Goal: Book appointment/travel/reservation

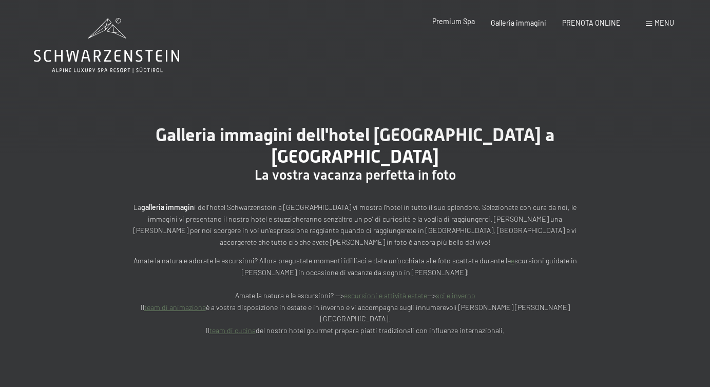
click at [464, 23] on span "Premium Spa" at bounding box center [453, 21] width 43 height 9
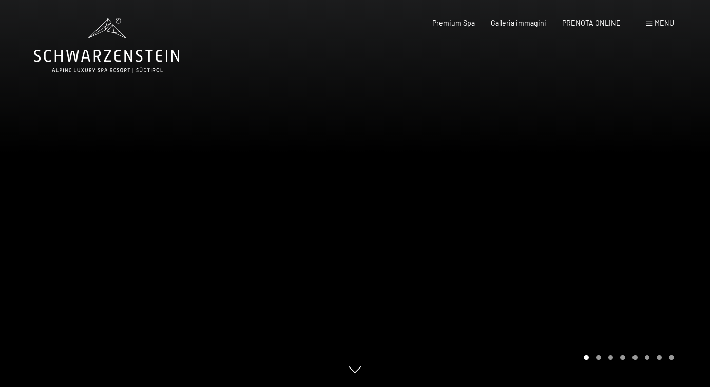
click at [579, 261] on div at bounding box center [532, 193] width 355 height 387
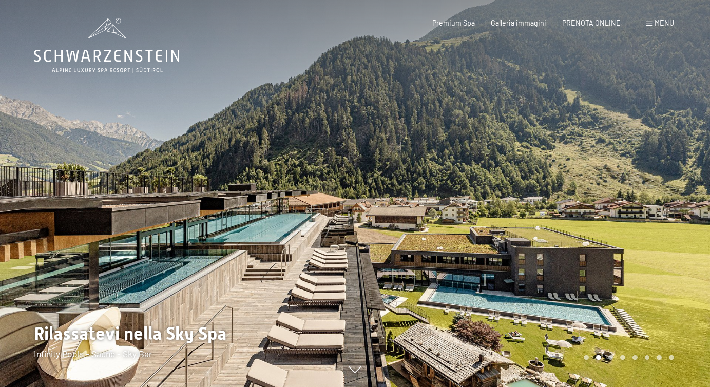
click at [596, 253] on div at bounding box center [532, 193] width 355 height 387
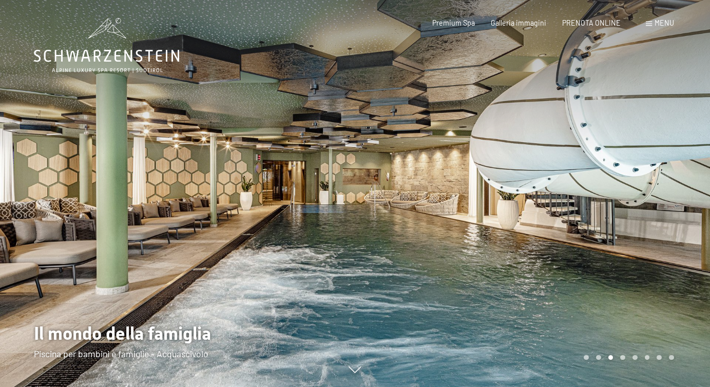
click at [596, 253] on div at bounding box center [532, 193] width 355 height 387
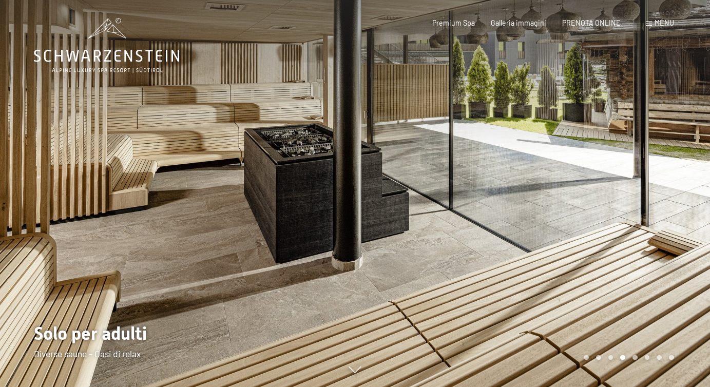
click at [596, 253] on div at bounding box center [532, 193] width 355 height 387
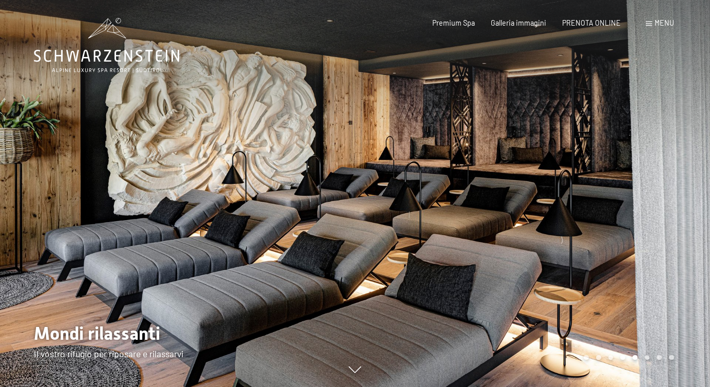
click at [596, 253] on div at bounding box center [532, 193] width 355 height 387
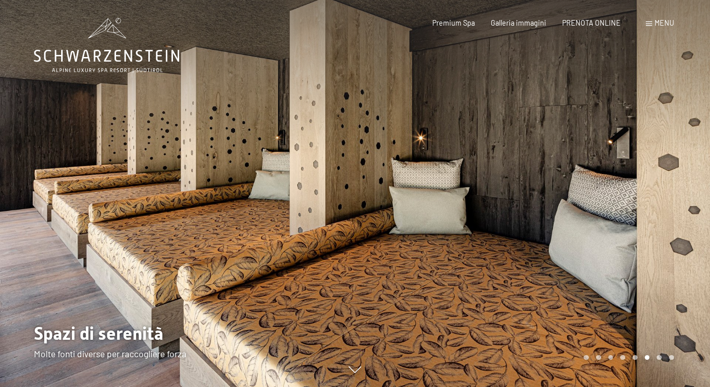
click at [596, 253] on div at bounding box center [532, 193] width 355 height 387
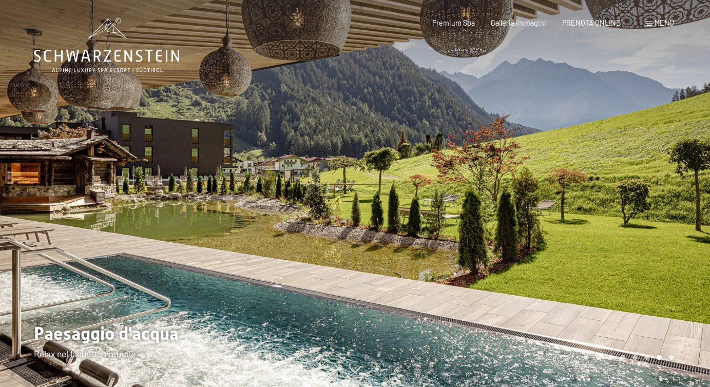
click at [598, 253] on div at bounding box center [532, 193] width 355 height 387
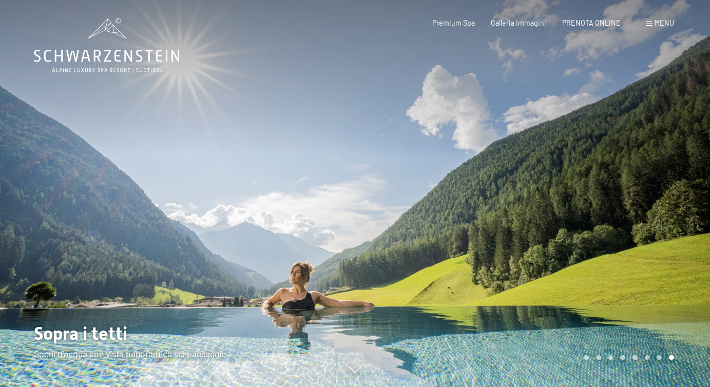
click at [598, 252] on div at bounding box center [532, 193] width 355 height 387
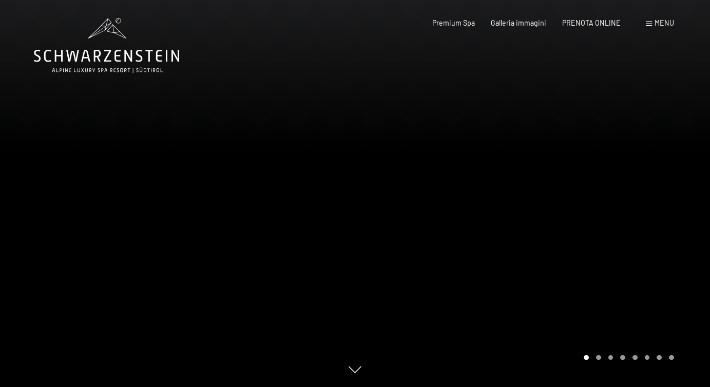
click at [629, 223] on div at bounding box center [532, 193] width 355 height 387
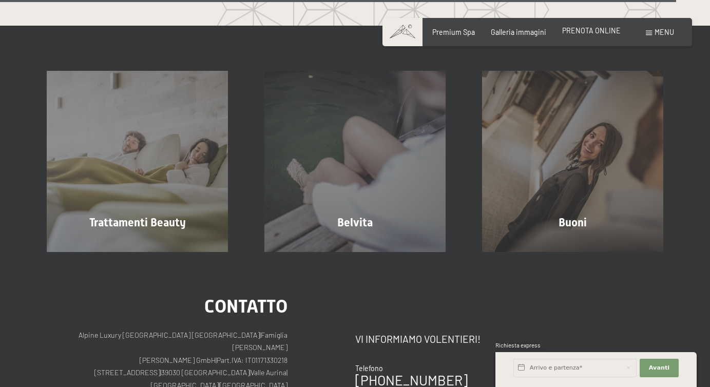
scroll to position [5174, 0]
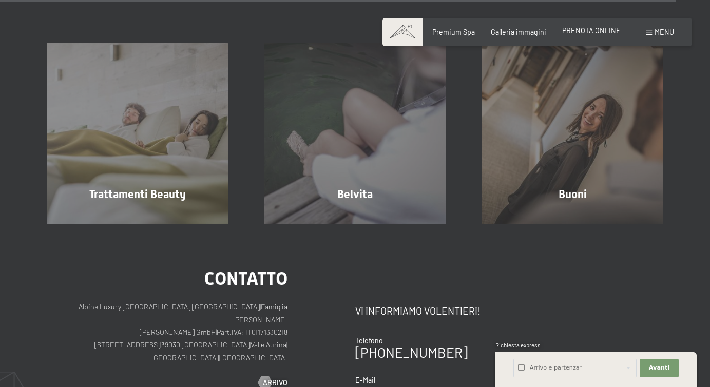
click at [604, 30] on span "PRENOTA ONLINE" at bounding box center [591, 30] width 58 height 9
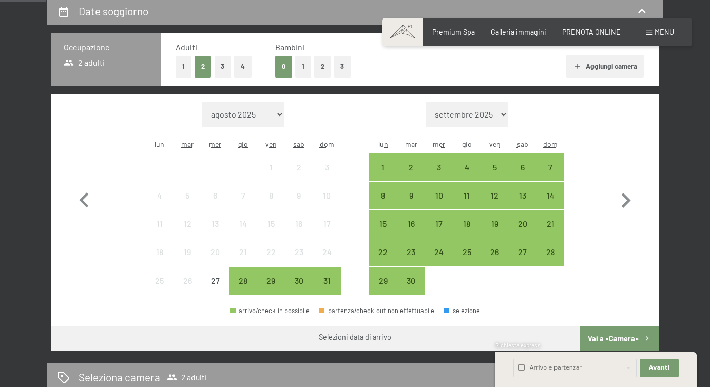
scroll to position [229, 0]
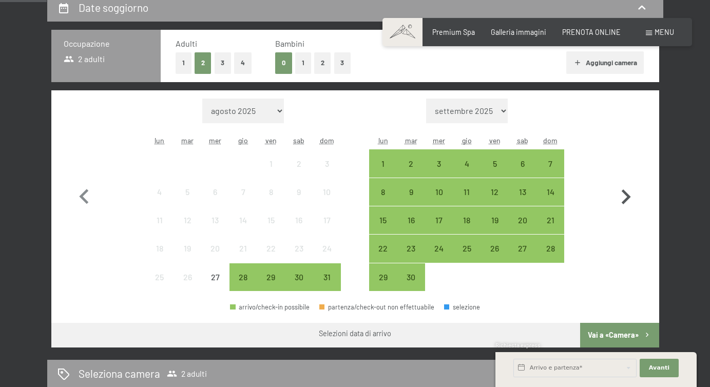
click at [624, 193] on icon "button" at bounding box center [625, 196] width 9 height 15
select select "2025-09-01"
select select "2025-10-01"
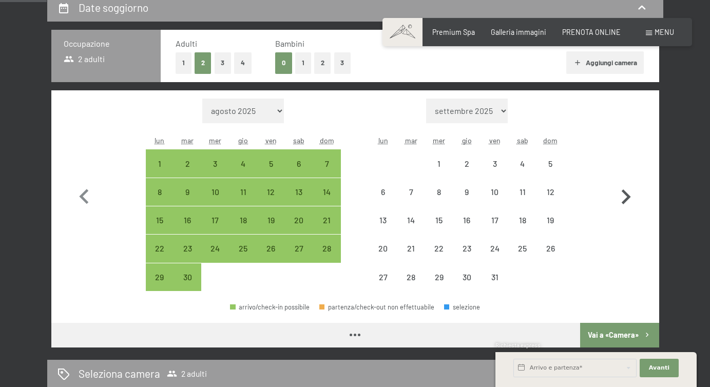
select select "2025-09-01"
select select "2025-10-01"
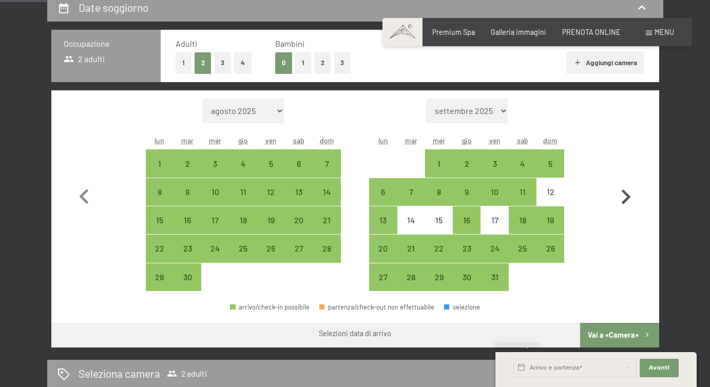
click at [624, 193] on icon "button" at bounding box center [625, 196] width 9 height 15
select select "2025-10-01"
select select "2025-11-01"
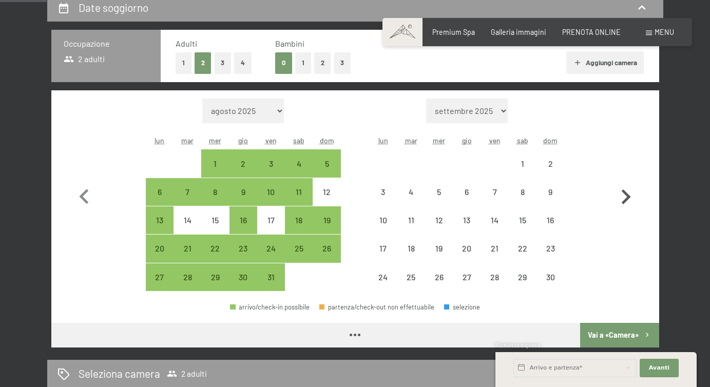
select select "2025-10-01"
select select "2025-11-01"
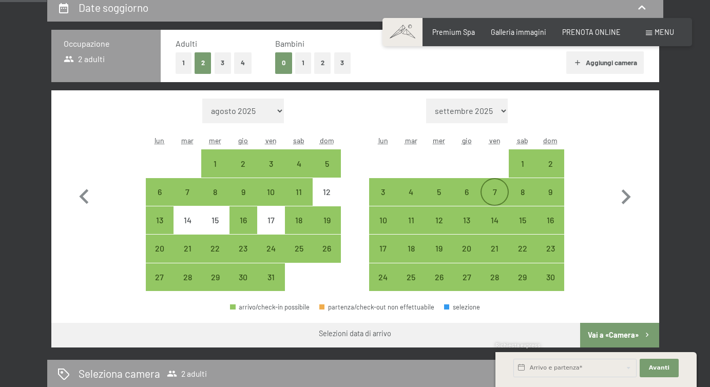
click at [489, 194] on div "7" at bounding box center [494, 201] width 26 height 26
select select "2025-10-01"
select select "2025-11-01"
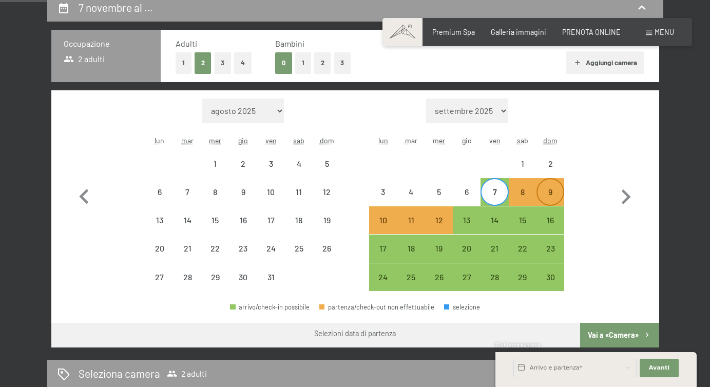
click at [557, 193] on div "9" at bounding box center [550, 201] width 26 height 26
select select "2025-10-01"
select select "2025-11-01"
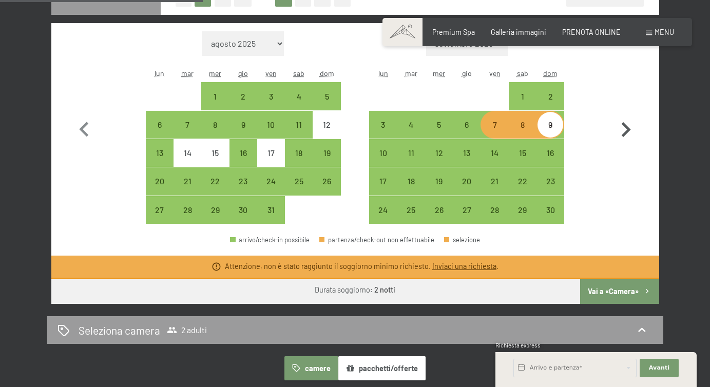
scroll to position [292, 0]
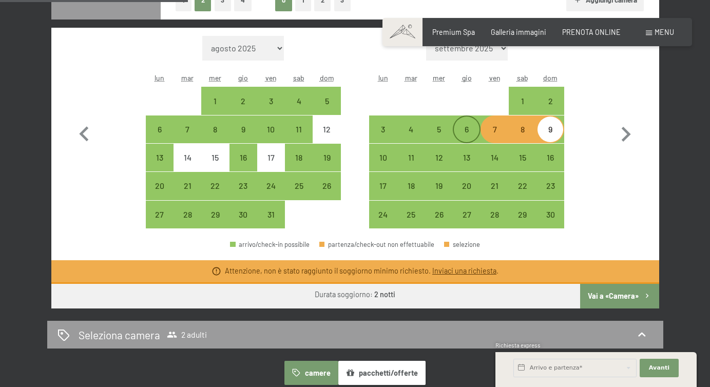
click at [464, 131] on div "6" at bounding box center [467, 138] width 26 height 26
select select "2025-10-01"
select select "2025-11-01"
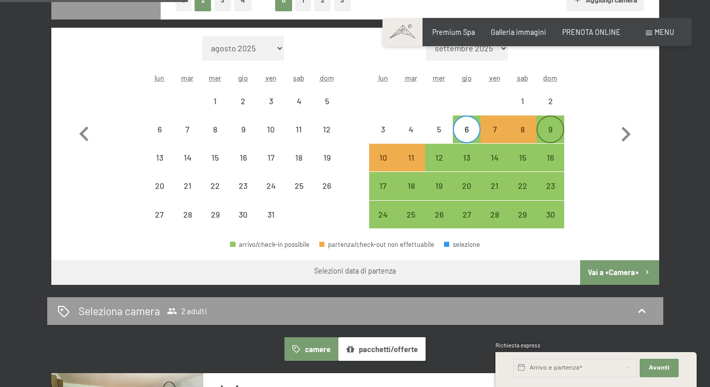
click at [546, 130] on div "9" at bounding box center [550, 138] width 26 height 26
select select "2025-10-01"
select select "2025-11-01"
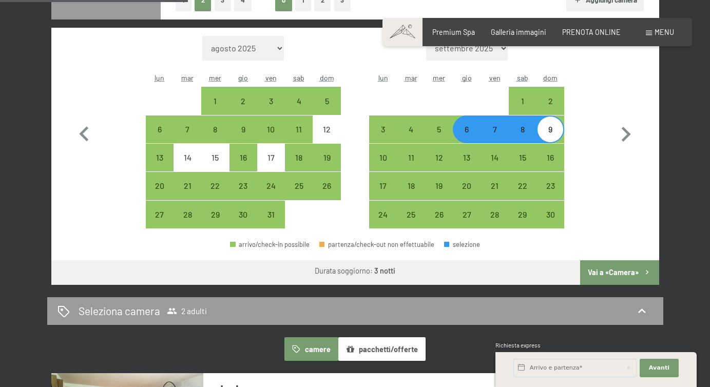
click at [499, 133] on div "7" at bounding box center [494, 138] width 26 height 26
select select "2025-10-01"
select select "2025-11-01"
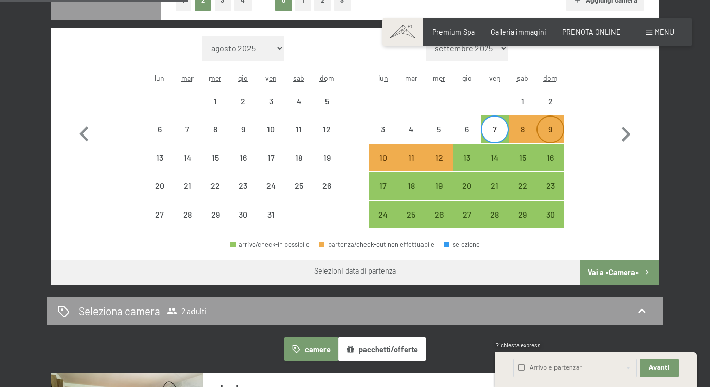
click at [550, 130] on div "9" at bounding box center [550, 138] width 26 height 26
select select "2025-10-01"
select select "2025-11-01"
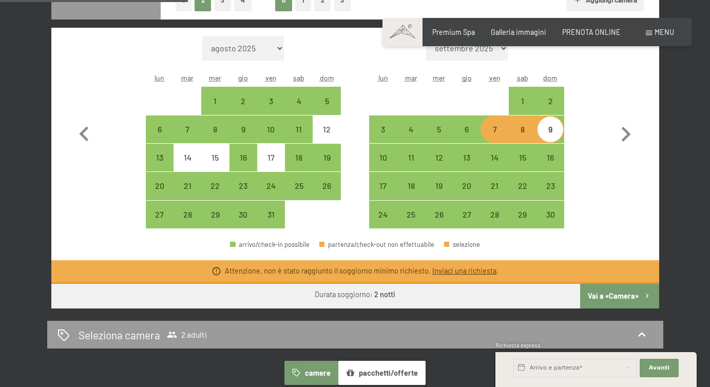
click at [607, 294] on button "Vai a «Camera»" at bounding box center [619, 296] width 79 height 25
select select "2025-10-01"
select select "2025-11-01"
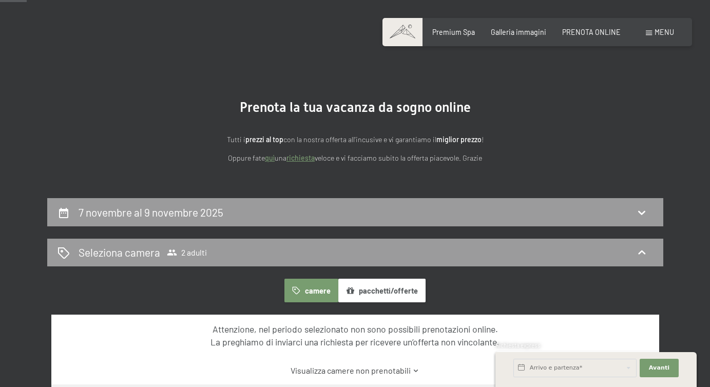
scroll to position [22, 0]
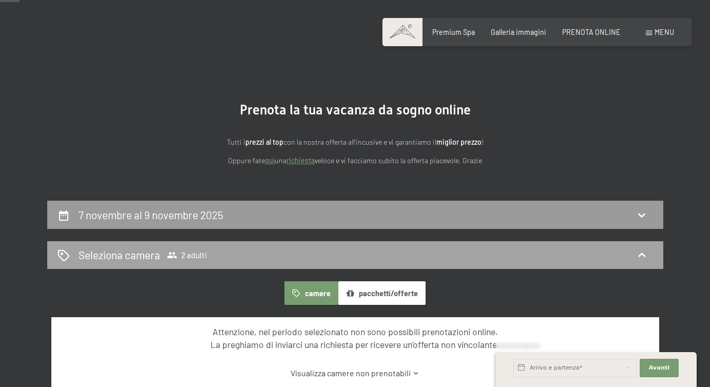
click at [273, 252] on div "Seleziona camera 2 adulti" at bounding box center [354, 254] width 595 height 15
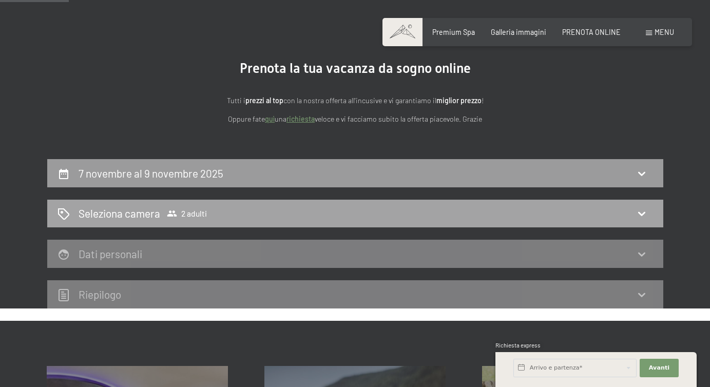
scroll to position [66, 0]
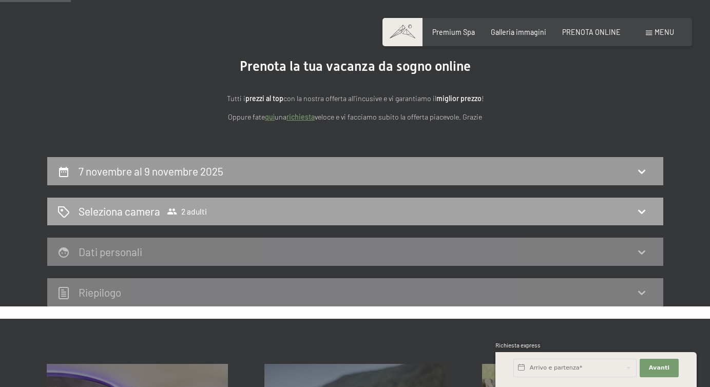
click at [283, 210] on div "Seleziona camera 2 adulti" at bounding box center [354, 211] width 595 height 15
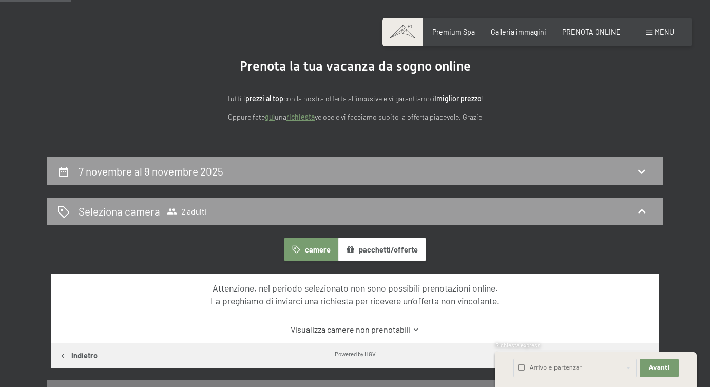
click at [373, 247] on button "pacchetti/offerte" at bounding box center [381, 250] width 87 height 24
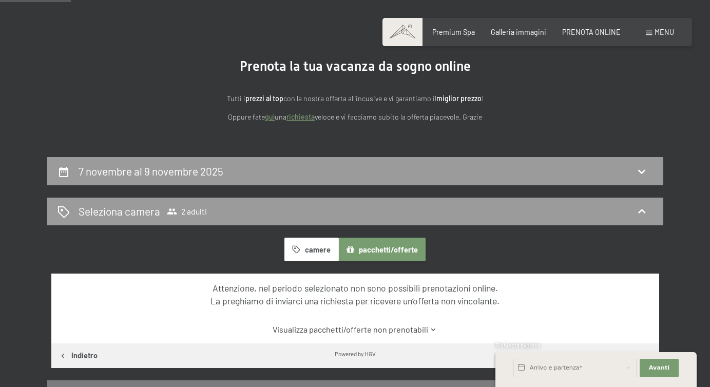
click at [363, 248] on button "pacchetti/offerte" at bounding box center [381, 250] width 87 height 24
click at [310, 249] on button "camere" at bounding box center [310, 250] width 53 height 24
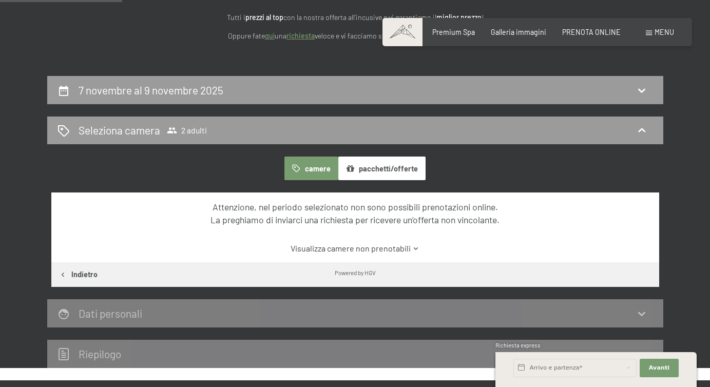
scroll to position [155, 0]
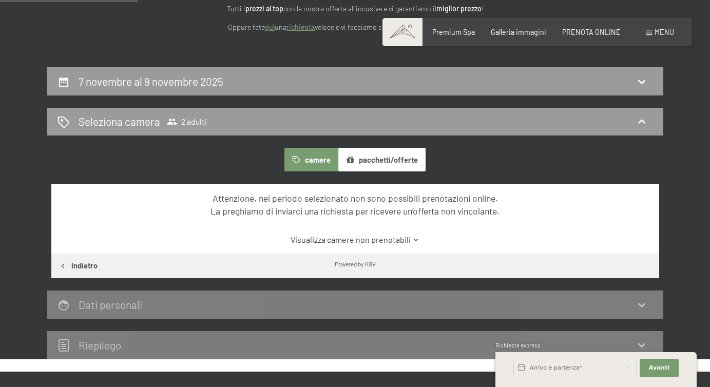
click at [343, 239] on link "Visualizza camere non prenotabili" at bounding box center [354, 239] width 571 height 11
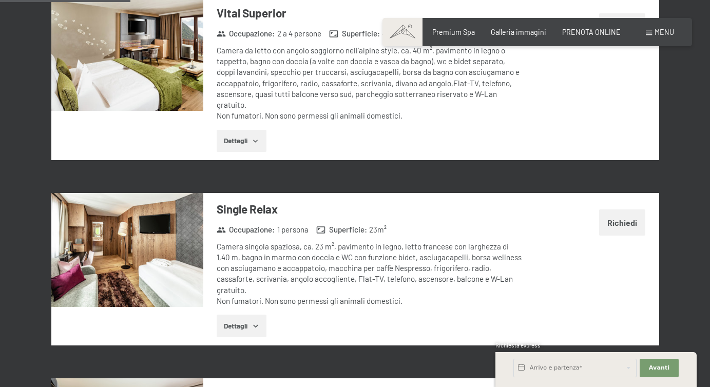
scroll to position [603, 0]
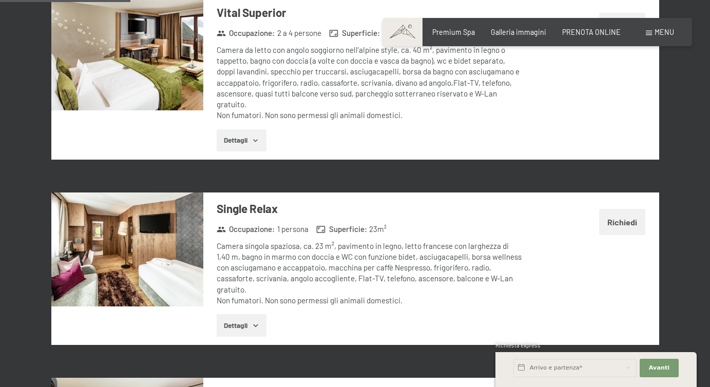
click at [256, 321] on icon "button" at bounding box center [255, 325] width 8 height 8
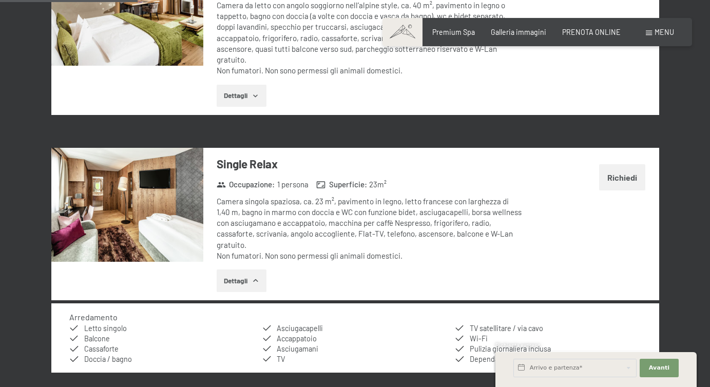
scroll to position [642, 0]
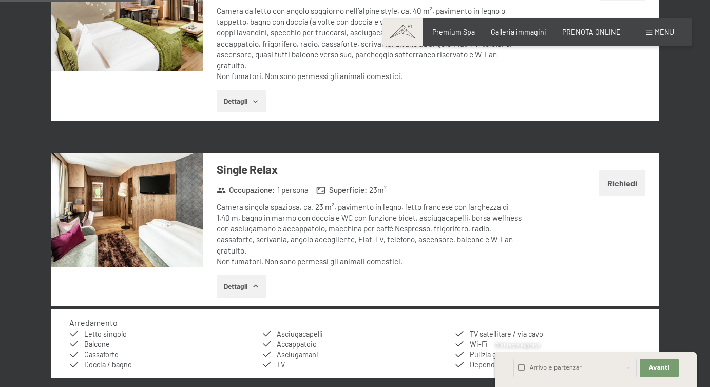
click at [256, 282] on icon "button" at bounding box center [255, 286] width 8 height 8
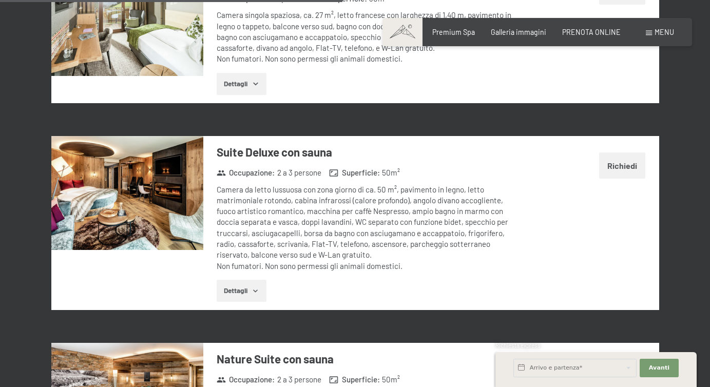
scroll to position [1587, 0]
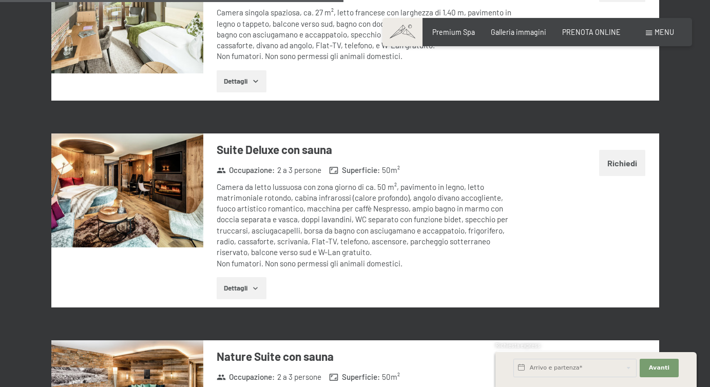
click at [256, 284] on icon "button" at bounding box center [255, 288] width 8 height 8
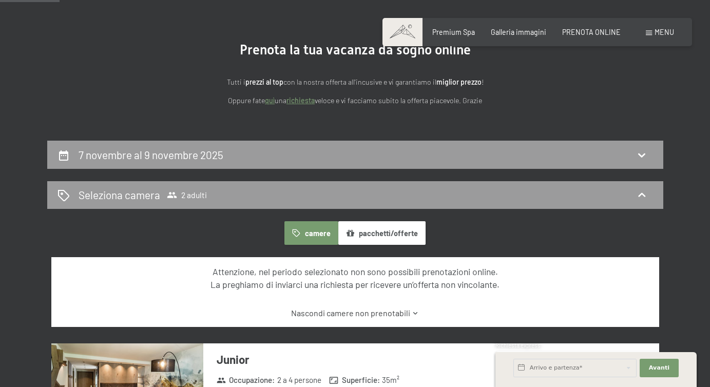
scroll to position [0, 0]
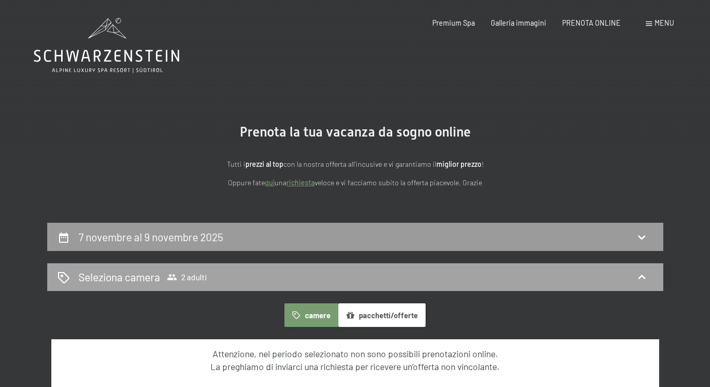
click at [610, 276] on div "Seleziona camera 2 adulti" at bounding box center [354, 276] width 595 height 15
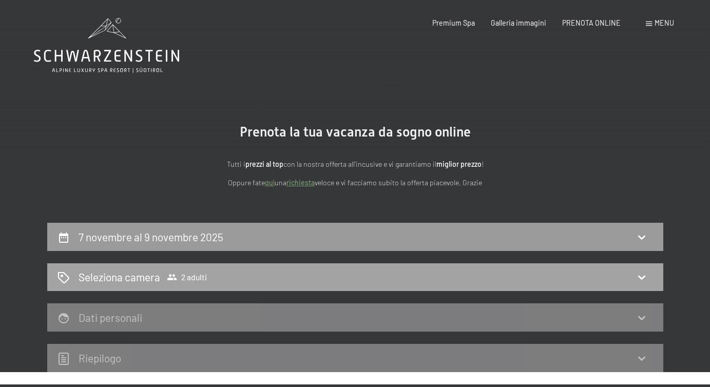
click at [643, 277] on icon at bounding box center [641, 278] width 7 height 4
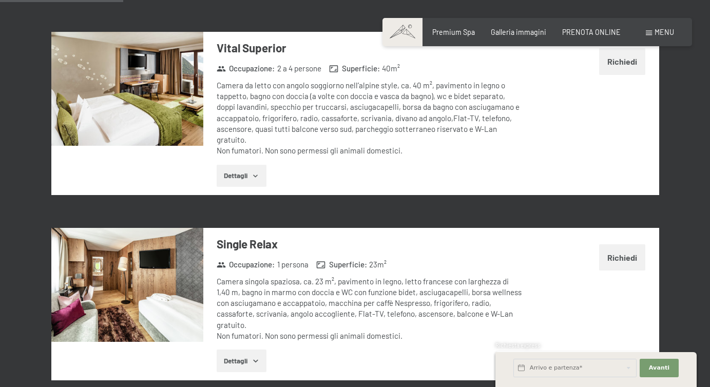
scroll to position [571, 0]
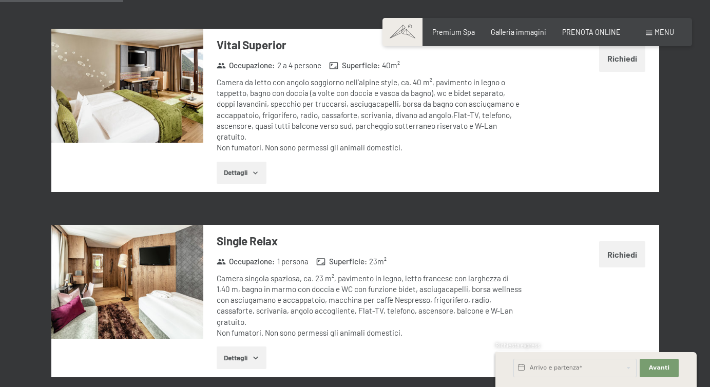
click at [610, 250] on button "Richiedi" at bounding box center [622, 254] width 46 height 26
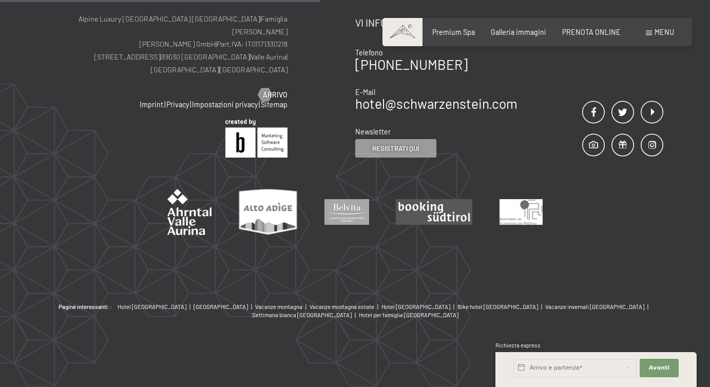
scroll to position [223, 0]
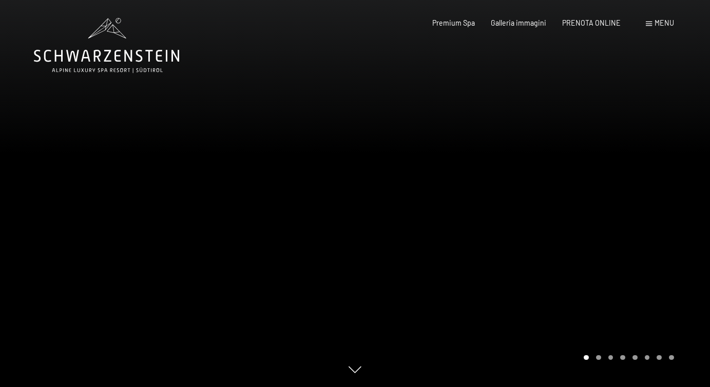
click at [661, 23] on span "Menu" at bounding box center [663, 22] width 19 height 9
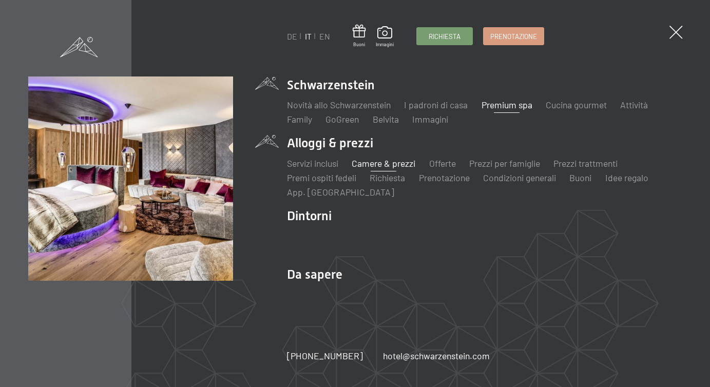
click at [399, 165] on link "Camere & prezzi" at bounding box center [384, 163] width 64 height 11
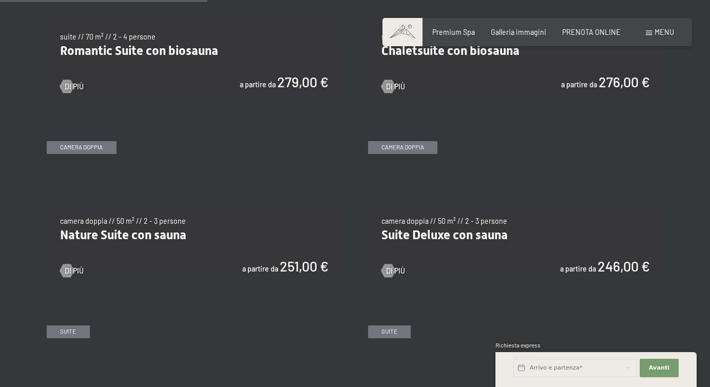
scroll to position [840, 0]
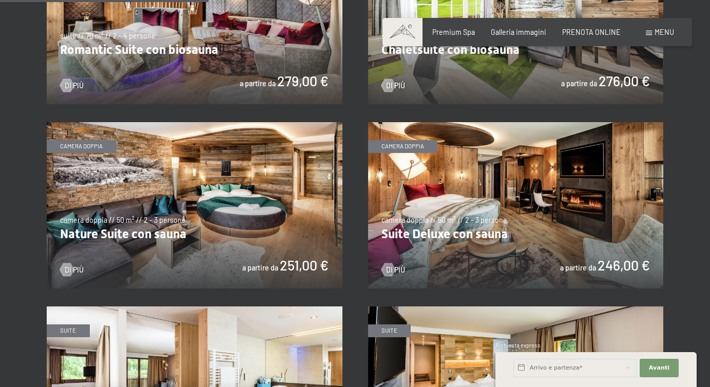
click at [516, 204] on img at bounding box center [516, 205] width 296 height 166
click at [202, 223] on img at bounding box center [195, 205] width 296 height 166
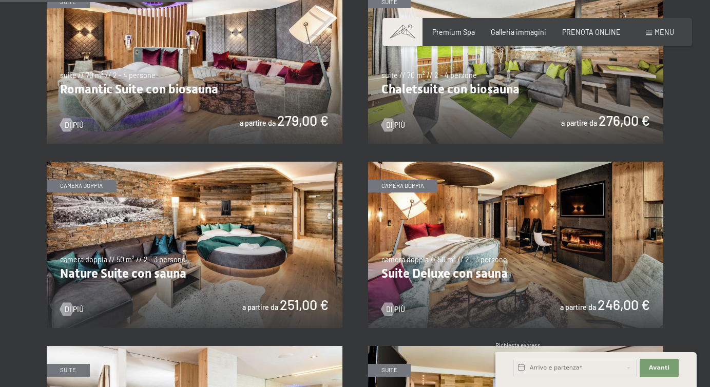
scroll to position [807, 0]
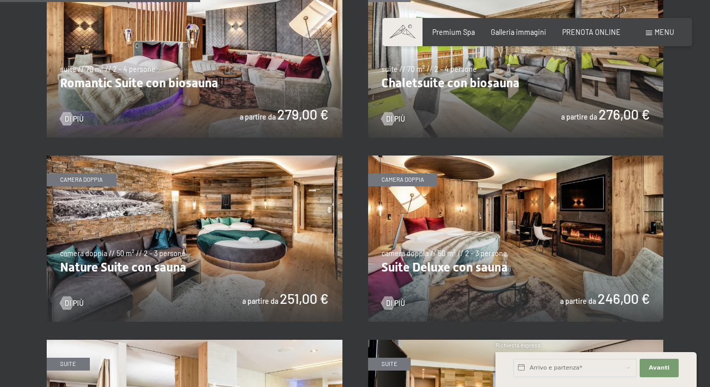
click at [551, 260] on img at bounding box center [516, 238] width 296 height 166
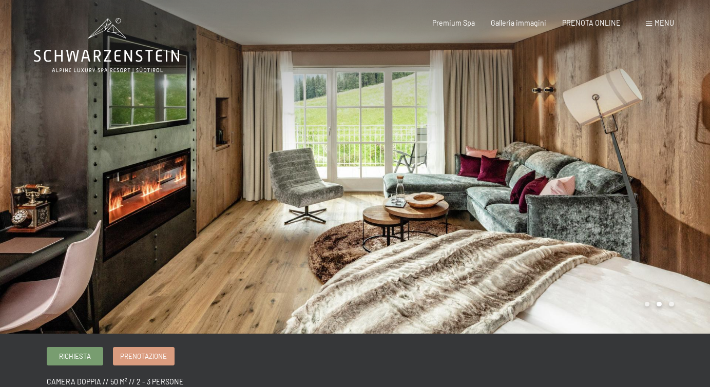
click at [557, 207] on div at bounding box center [532, 167] width 355 height 334
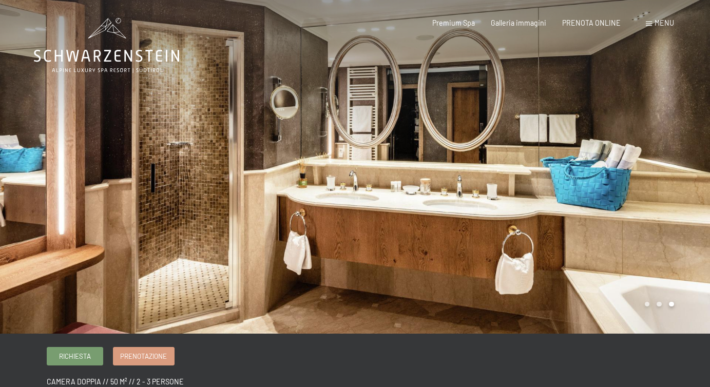
click at [557, 207] on div at bounding box center [532, 167] width 355 height 334
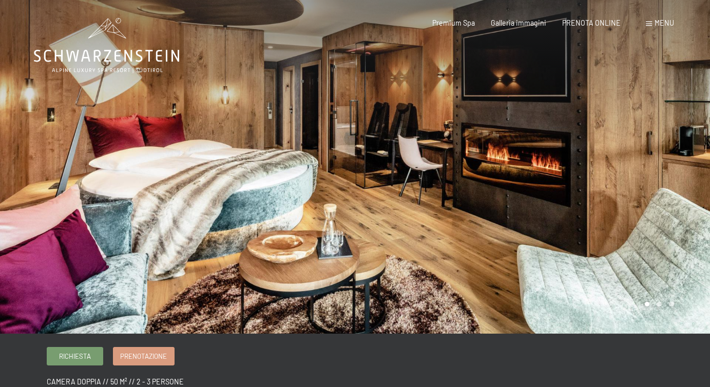
click at [557, 207] on div at bounding box center [532, 167] width 355 height 334
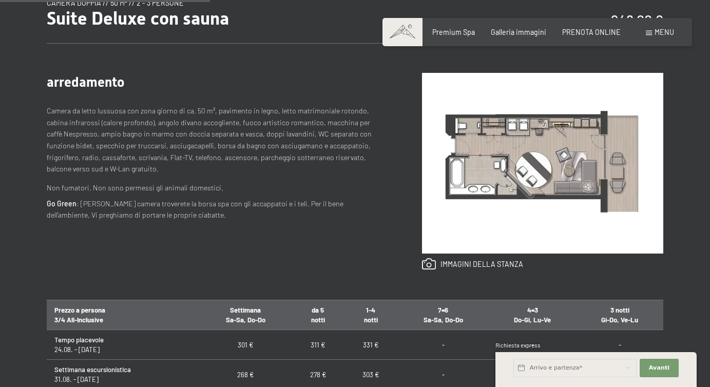
scroll to position [381, 0]
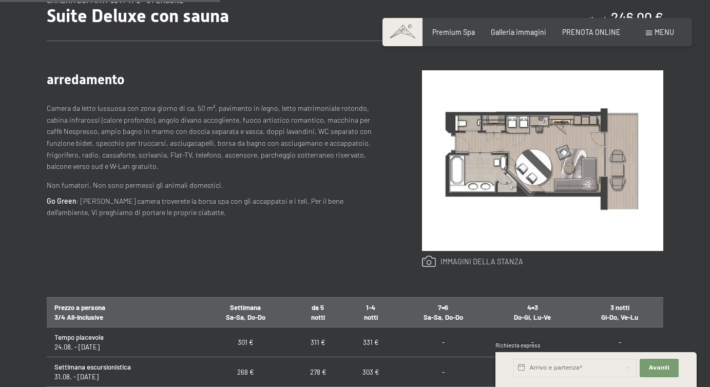
click at [446, 260] on link at bounding box center [472, 262] width 101 height 12
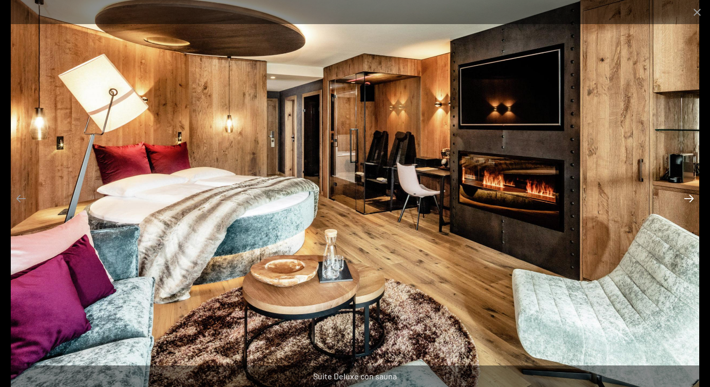
click at [681, 203] on button "Next slide" at bounding box center [689, 198] width 22 height 20
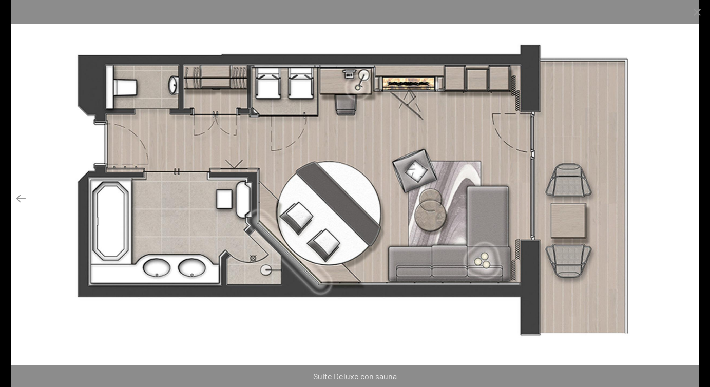
click at [684, 202] on button "Next slide" at bounding box center [689, 198] width 22 height 20
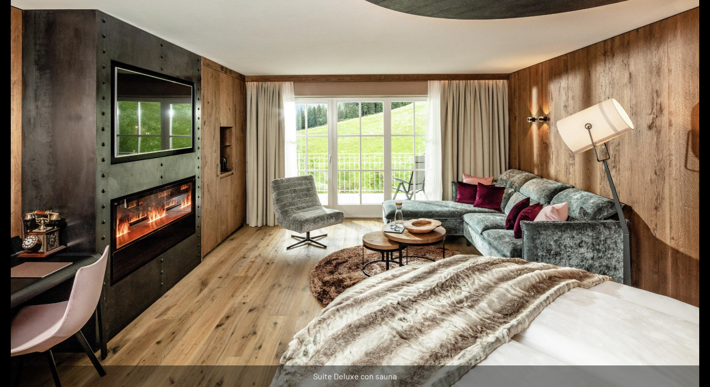
click at [684, 202] on button "Next slide" at bounding box center [694, 198] width 22 height 20
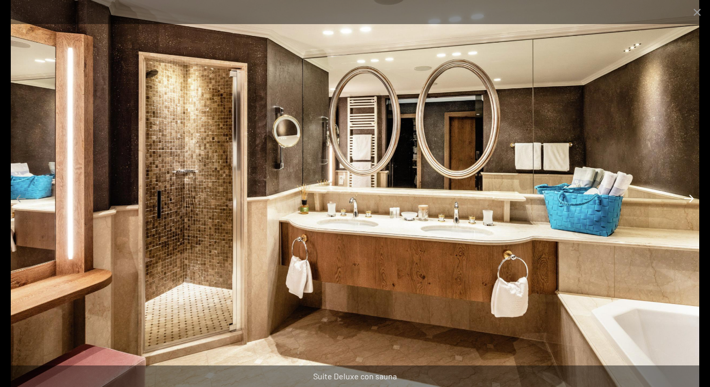
click at [684, 202] on button "Next slide" at bounding box center [689, 198] width 22 height 20
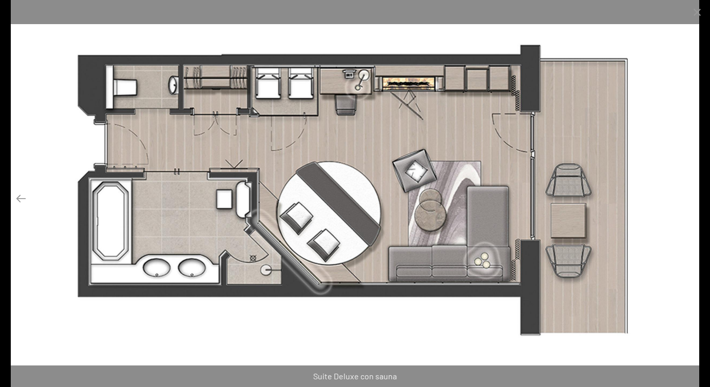
click at [684, 202] on button "Next slide" at bounding box center [689, 198] width 22 height 20
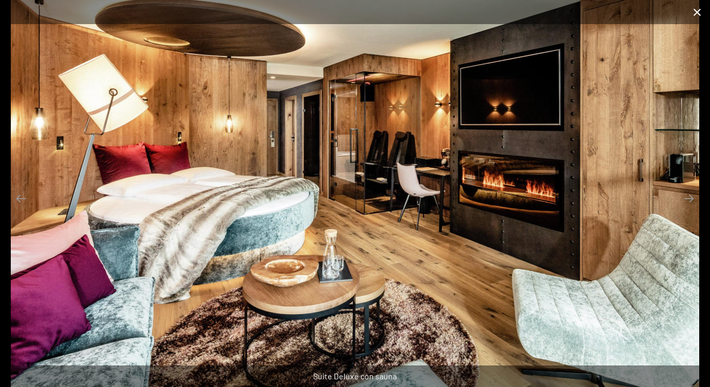
click at [697, 13] on button "Close gallery" at bounding box center [697, 12] width 26 height 24
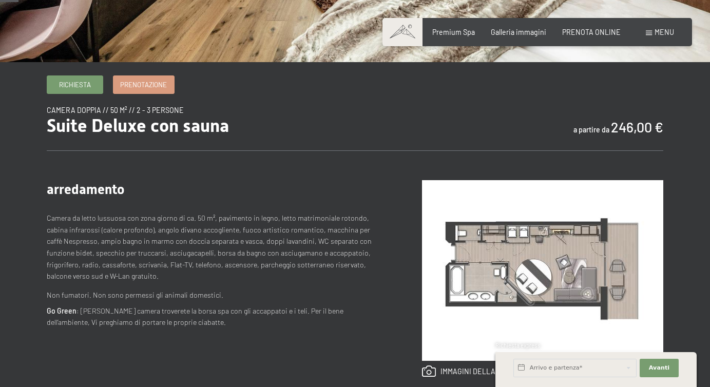
scroll to position [0, 0]
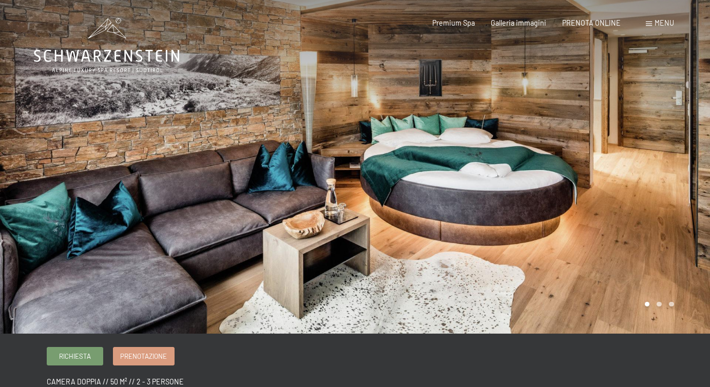
click at [650, 205] on div at bounding box center [532, 167] width 355 height 334
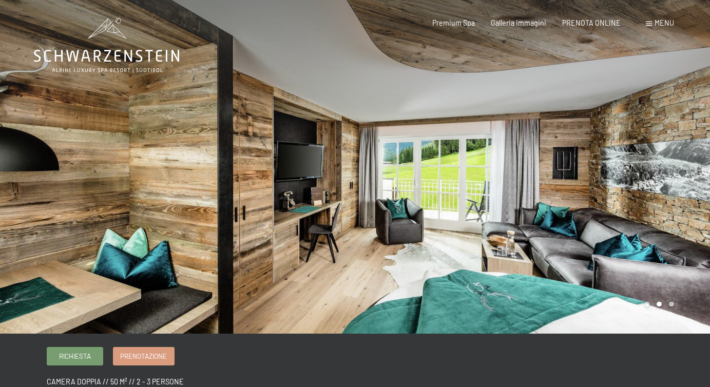
click at [667, 204] on div at bounding box center [532, 167] width 355 height 334
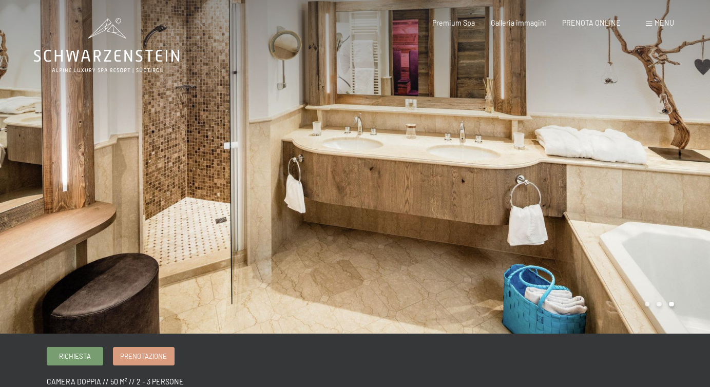
click at [667, 204] on div at bounding box center [532, 167] width 355 height 334
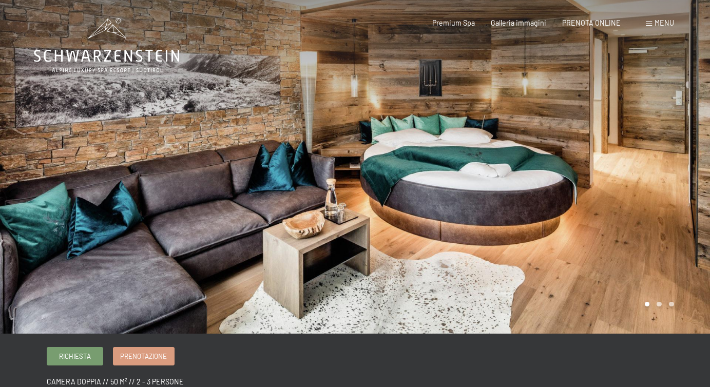
click at [667, 204] on div at bounding box center [532, 167] width 355 height 334
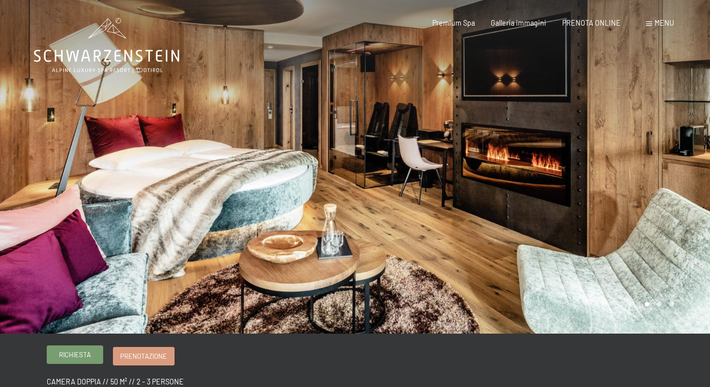
click at [79, 354] on span "Richiesta" at bounding box center [75, 354] width 32 height 9
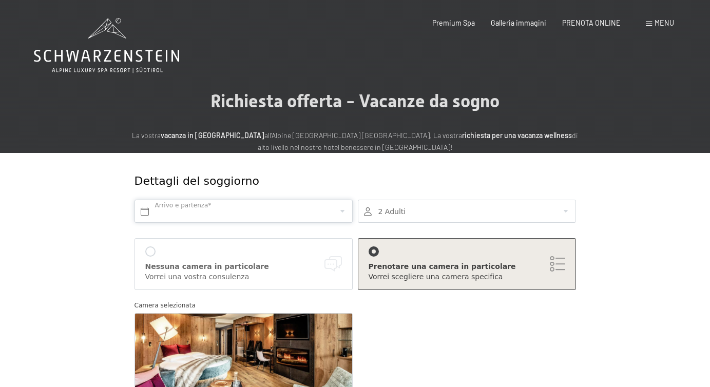
click at [249, 208] on input "text" at bounding box center [243, 211] width 218 height 23
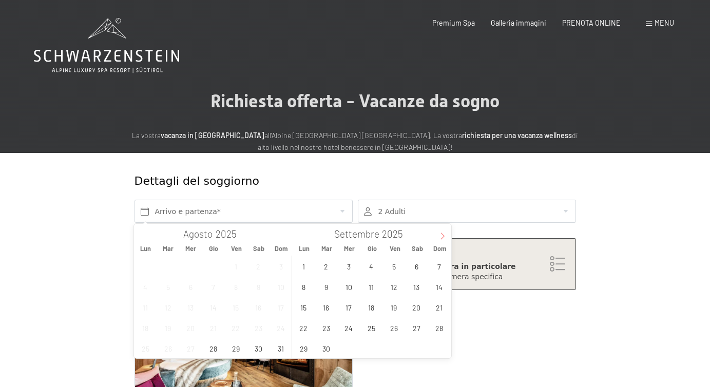
click at [442, 236] on icon at bounding box center [442, 235] width 7 height 7
click at [391, 284] on span "7" at bounding box center [394, 287] width 20 height 20
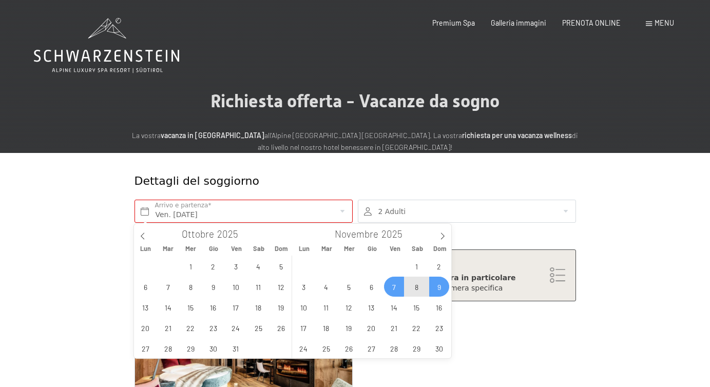
click at [435, 286] on span "9" at bounding box center [439, 287] width 20 height 20
type input "Ven. [DATE] - Dom. [DATE]"
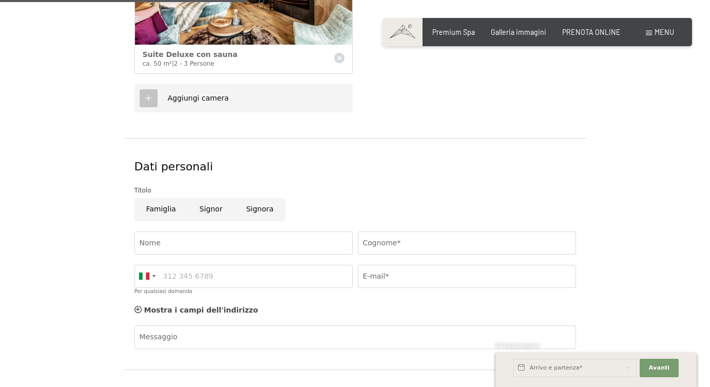
scroll to position [376, 0]
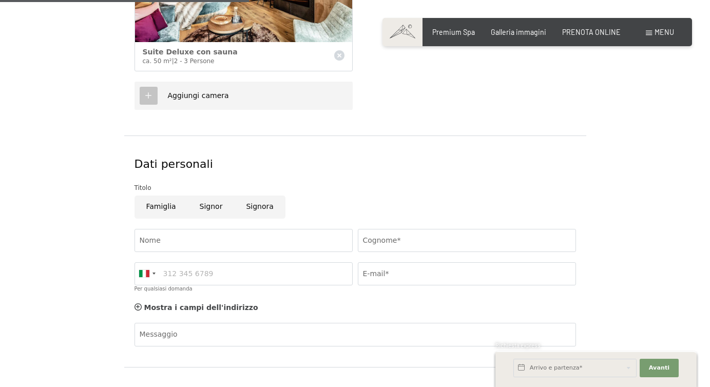
click at [207, 206] on input "Signor" at bounding box center [211, 206] width 47 height 23
radio input "true"
click at [164, 243] on input "Nome" at bounding box center [243, 240] width 218 height 23
type input "renato"
type input "pigatti"
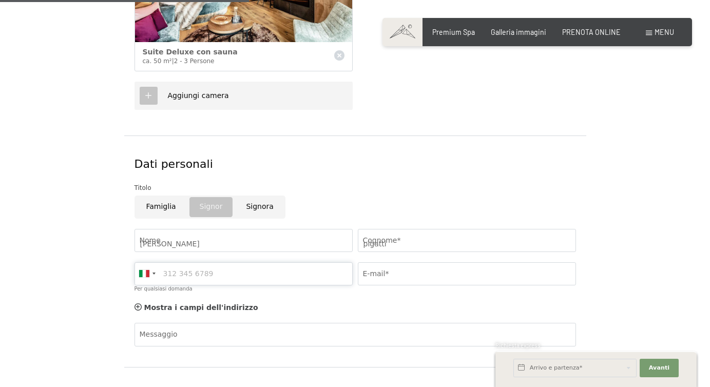
type input "3421746061"
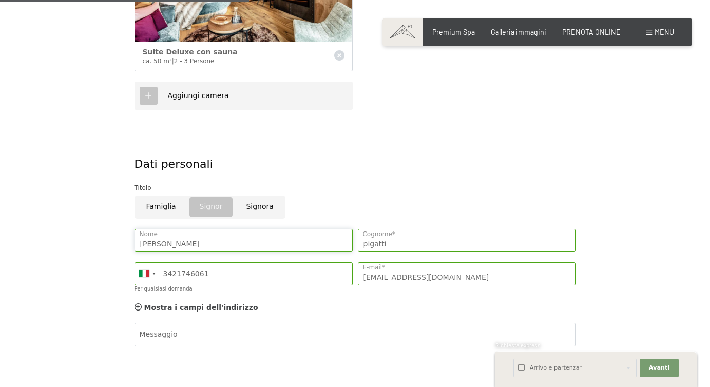
click at [174, 238] on input "renato" at bounding box center [243, 240] width 218 height 23
click at [462, 275] on input "info@moropigattihome.com" at bounding box center [467, 273] width 218 height 23
type input "renato@moropigattihome.com"
click at [213, 277] on input "3421746061" at bounding box center [243, 273] width 218 height 23
type input "3480157422"
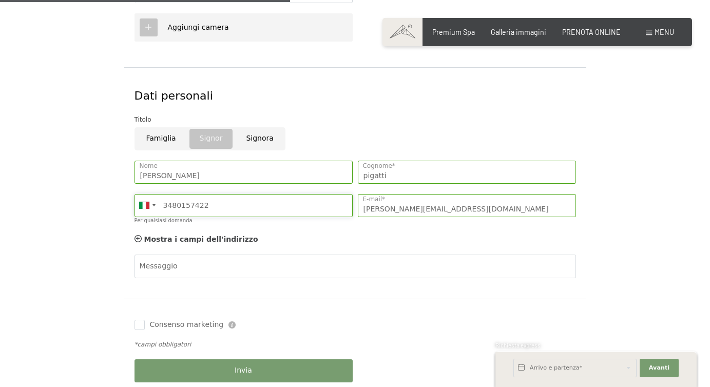
scroll to position [450, 0]
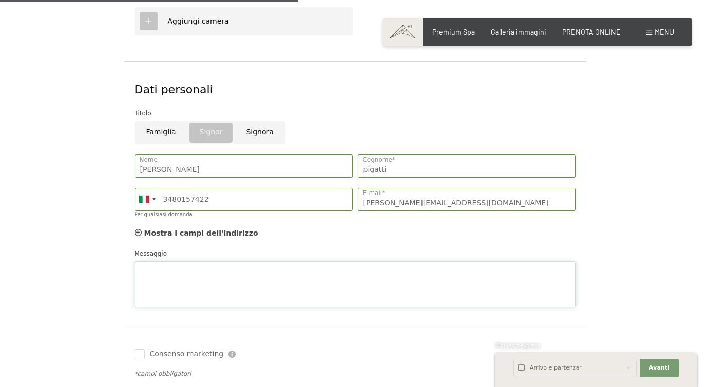
click at [190, 257] on div "Messaggio" at bounding box center [354, 277] width 441 height 59
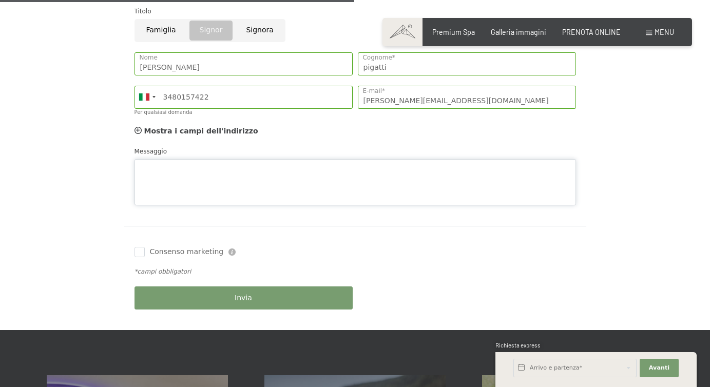
scroll to position [553, 0]
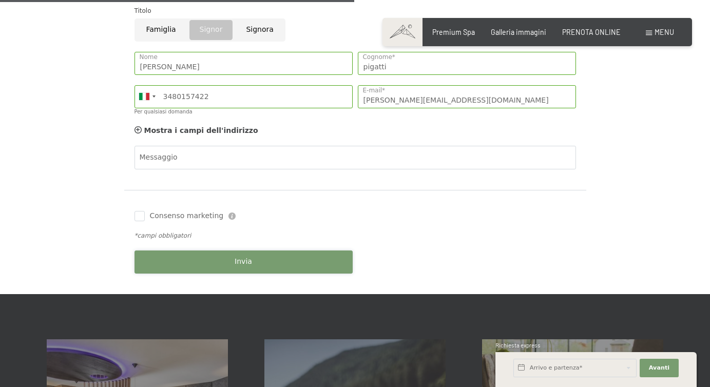
click at [249, 297] on div "Prenotazione Richiesta Premium Spa Galleria immagini PRENOTA ONLINE Menu DE IT …" at bounding box center [355, 186] width 710 height 1479
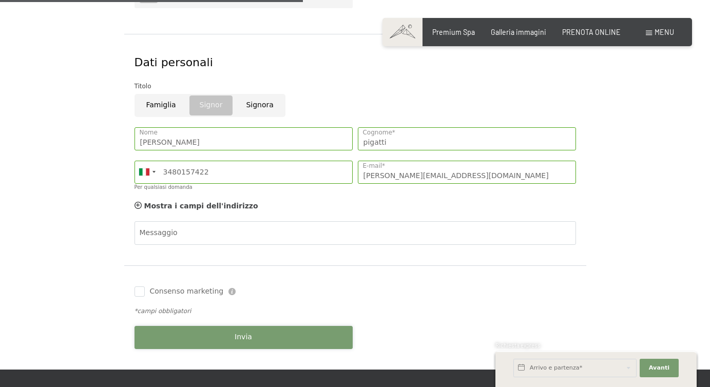
scroll to position [479, 0]
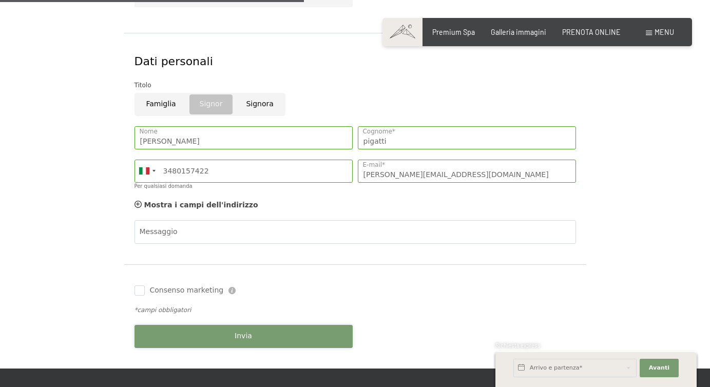
click at [237, 333] on span "Invia" at bounding box center [242, 336] width 17 height 10
